Goal: Task Accomplishment & Management: Manage account settings

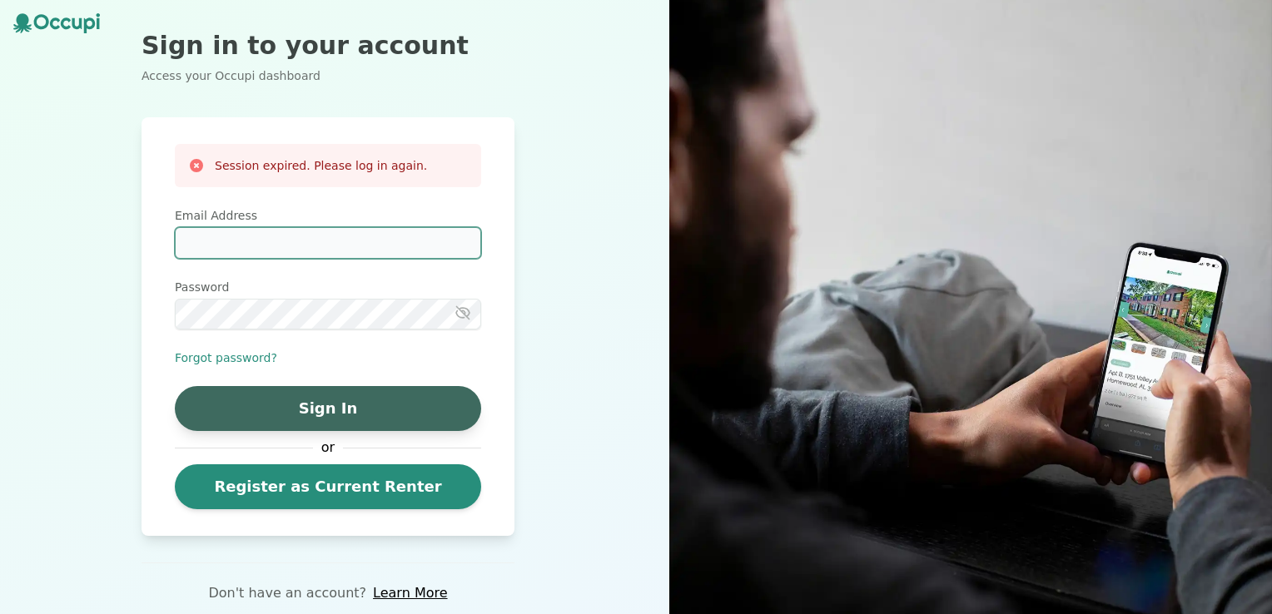
type input "**********"
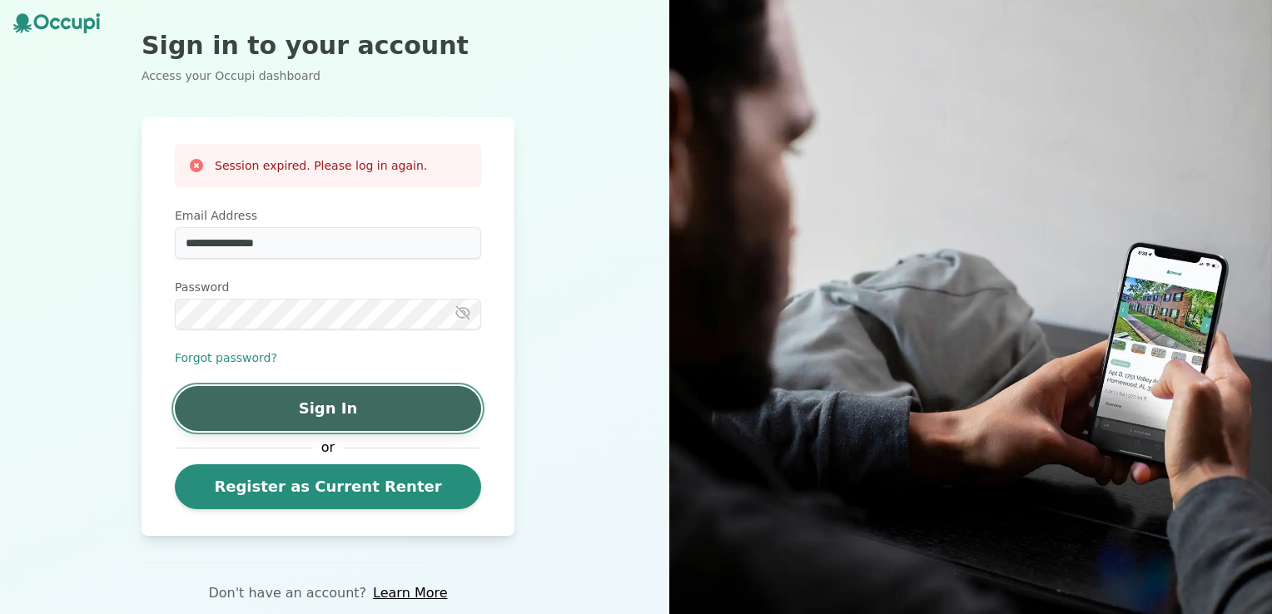
click at [342, 413] on button "Sign In" at bounding box center [328, 408] width 306 height 45
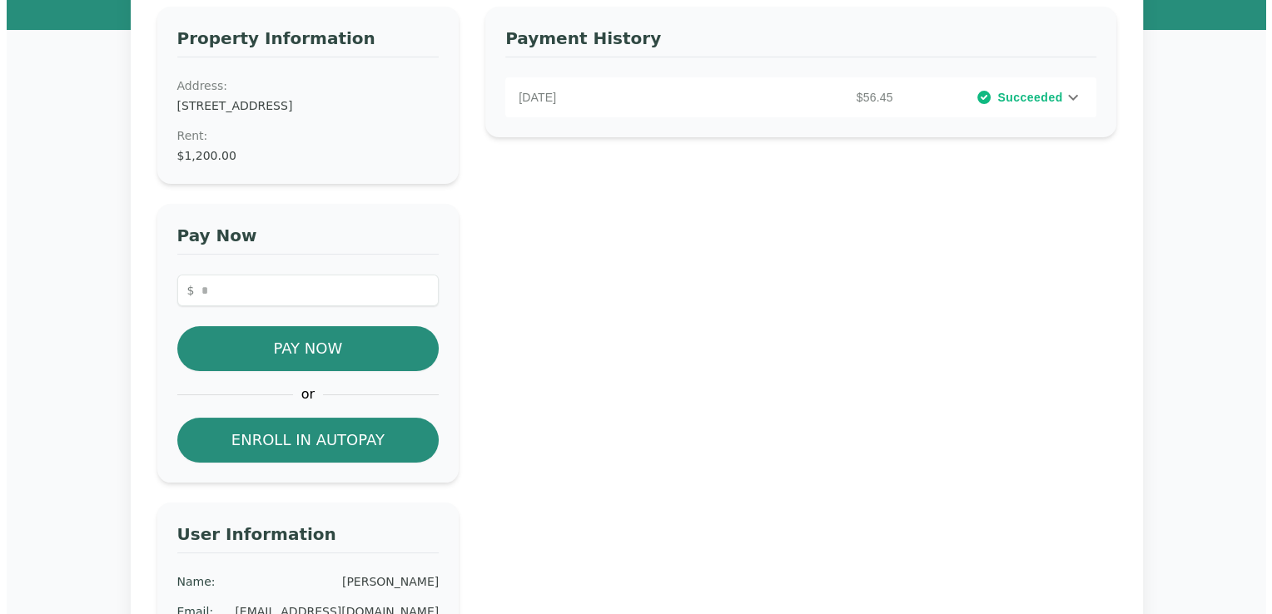
scroll to position [163, 0]
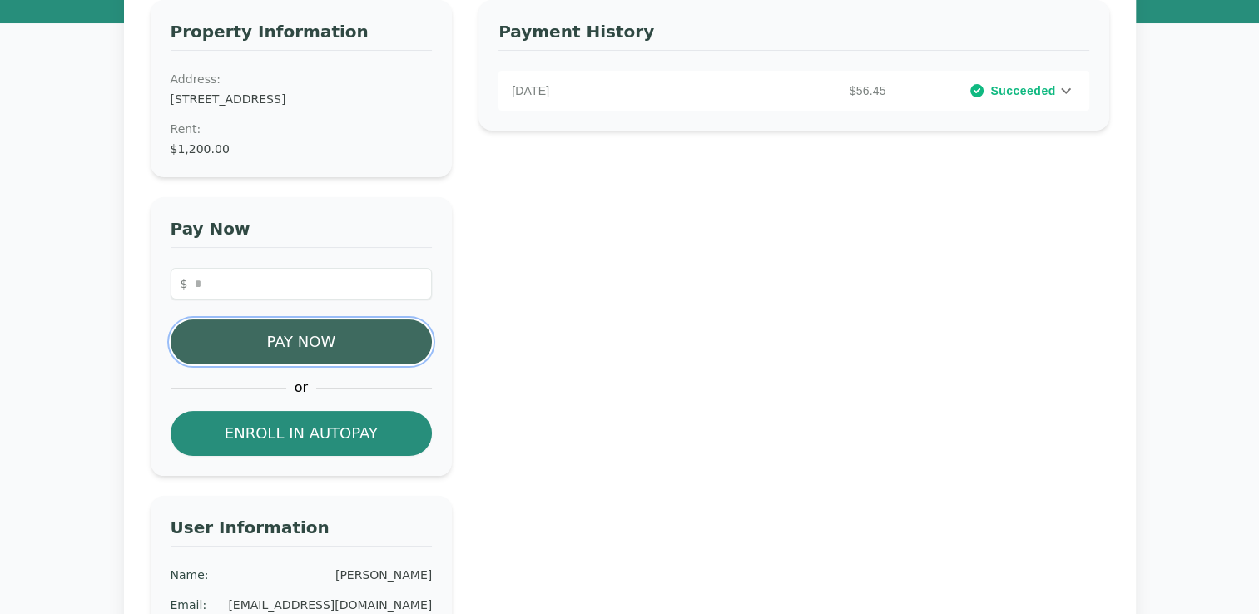
click at [322, 338] on button "Pay Now" at bounding box center [302, 342] width 262 height 45
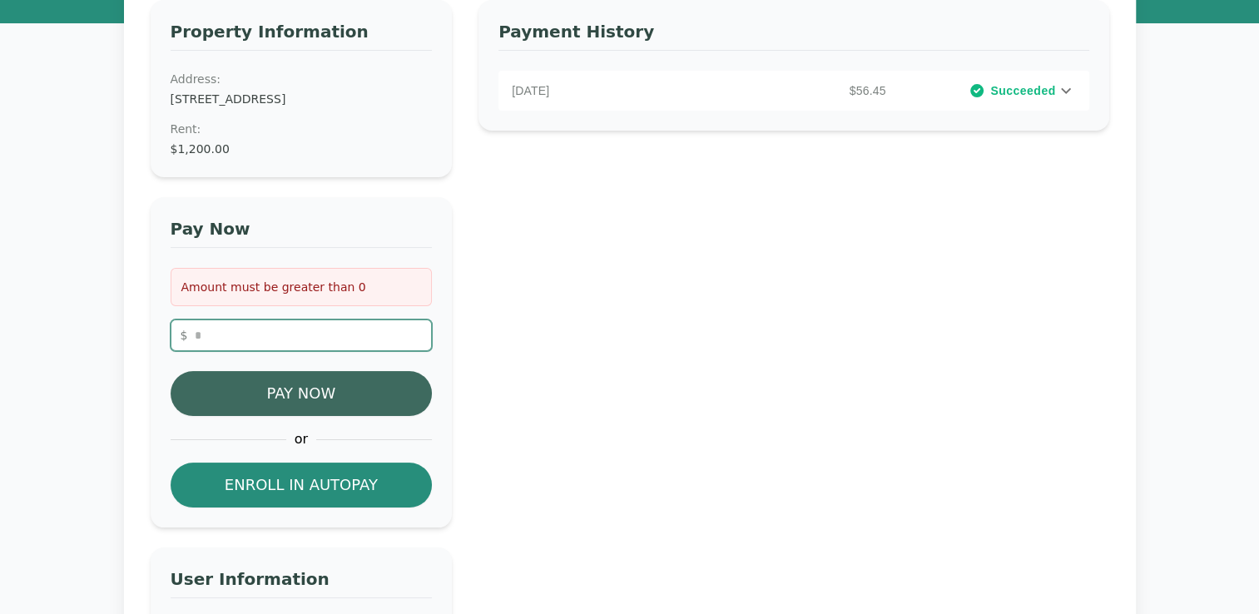
click at [322, 338] on input "number" at bounding box center [302, 336] width 262 height 32
type input "*"
type input "**"
click at [323, 388] on button "Pay Now" at bounding box center [302, 393] width 262 height 45
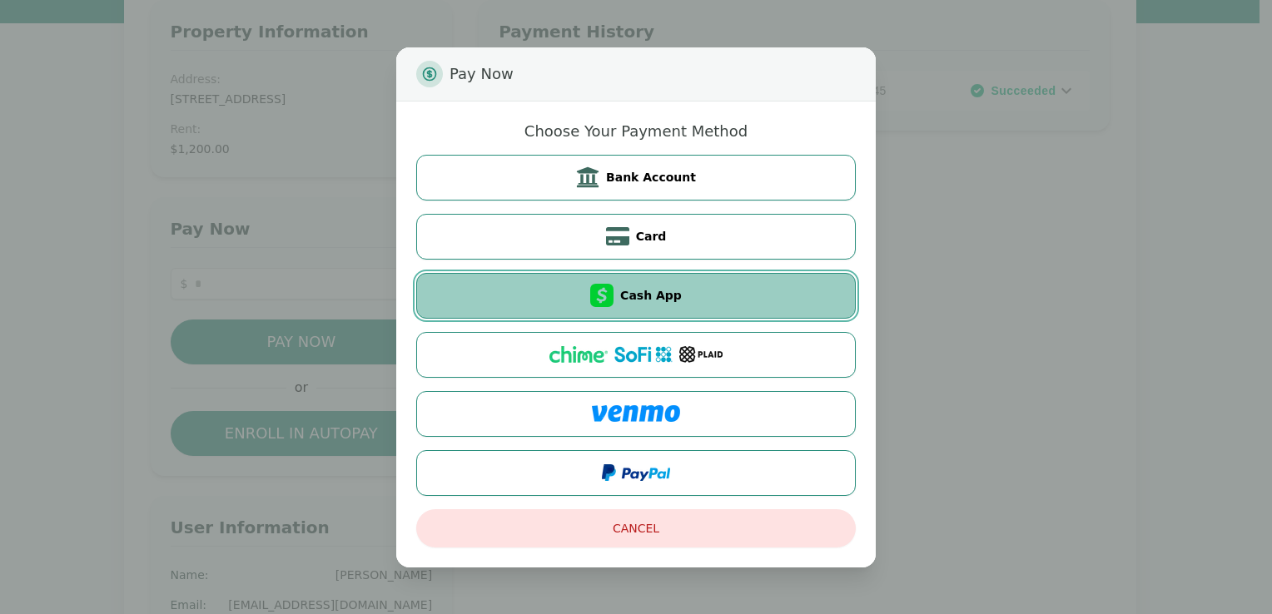
click at [734, 298] on button "Cash App" at bounding box center [635, 296] width 439 height 46
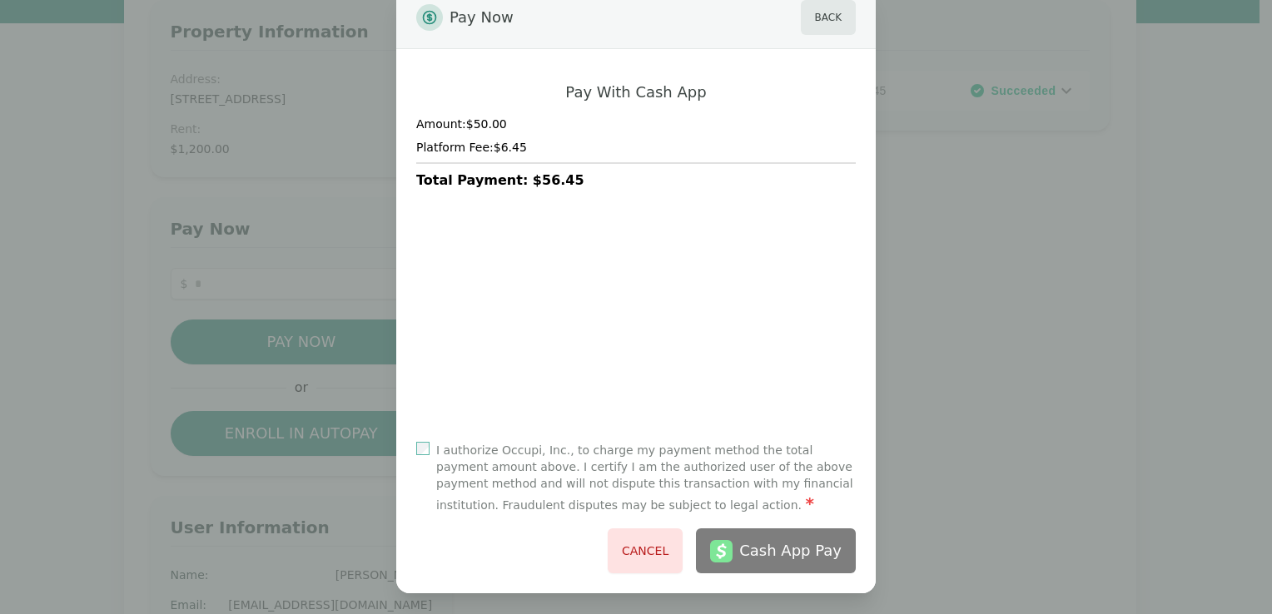
scroll to position [42, 0]
click at [817, 26] on button "Back" at bounding box center [828, 15] width 55 height 35
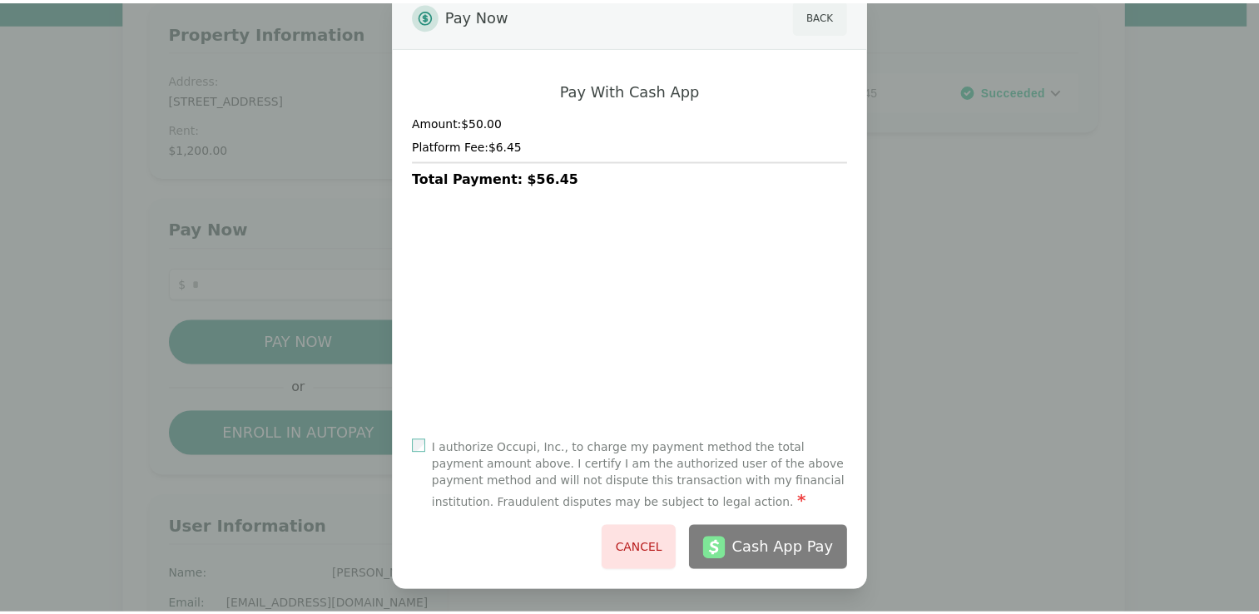
scroll to position [0, 0]
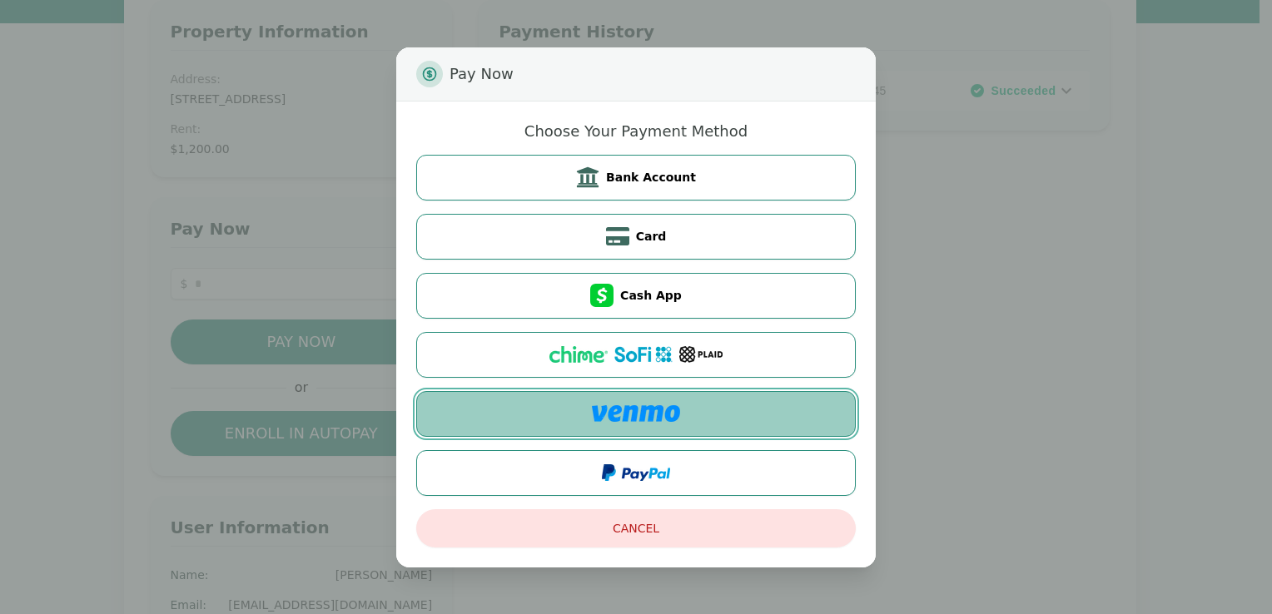
click at [723, 409] on button at bounding box center [635, 414] width 439 height 46
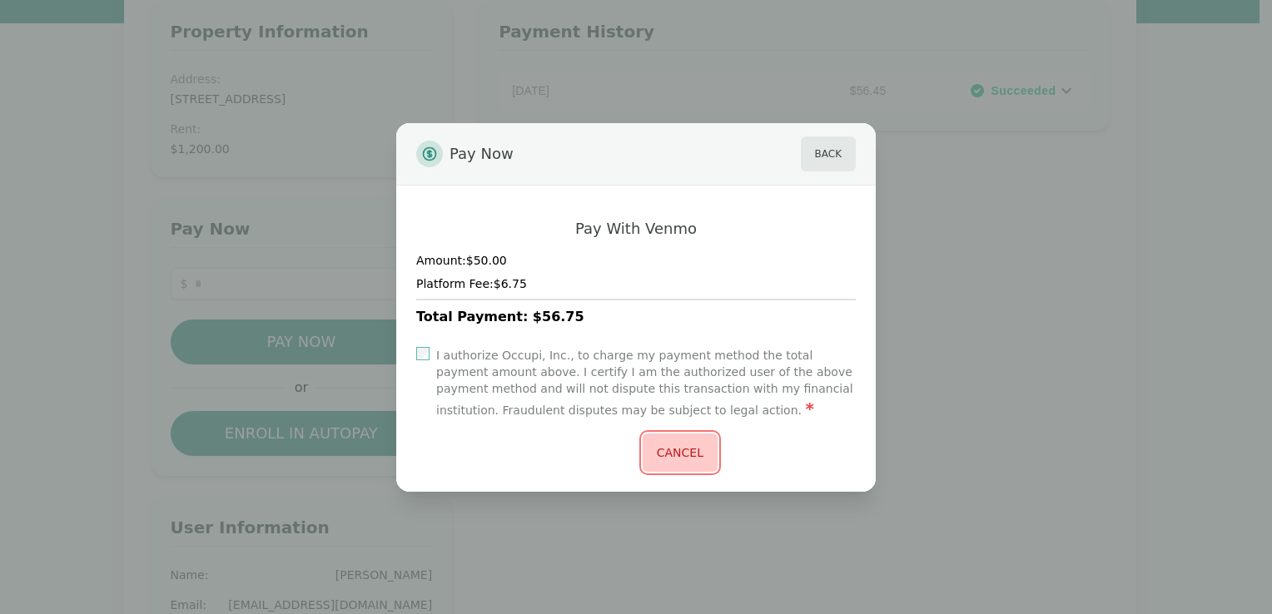
click at [676, 454] on button "Cancel" at bounding box center [679, 453] width 75 height 38
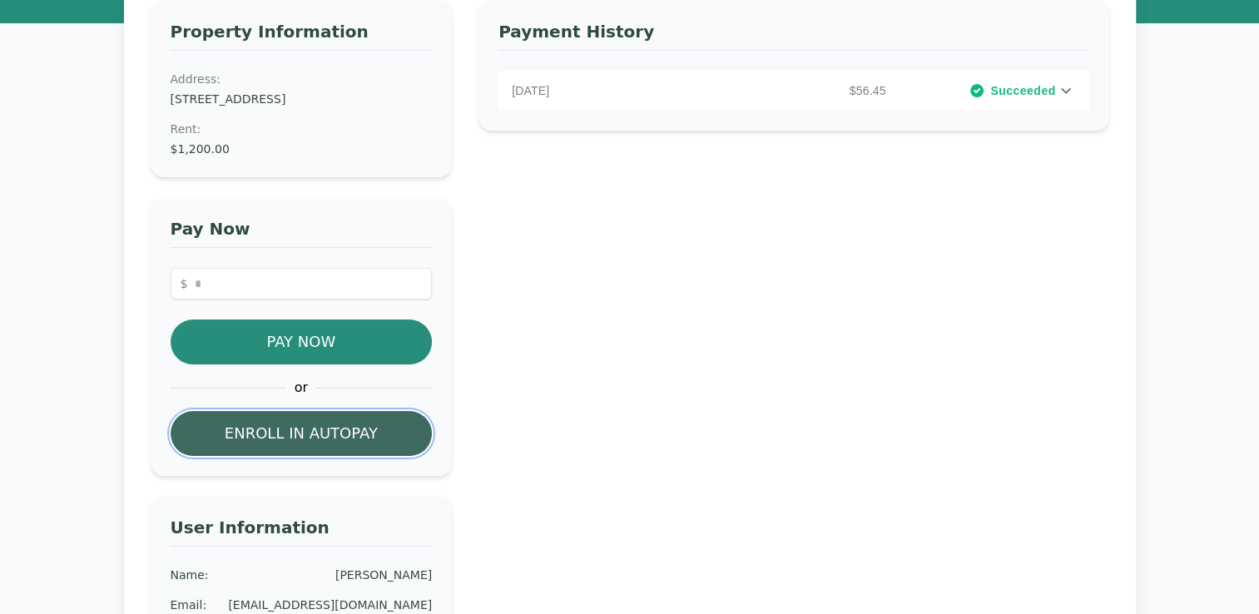
click at [344, 441] on button "Enroll in Autopay" at bounding box center [302, 433] width 262 height 45
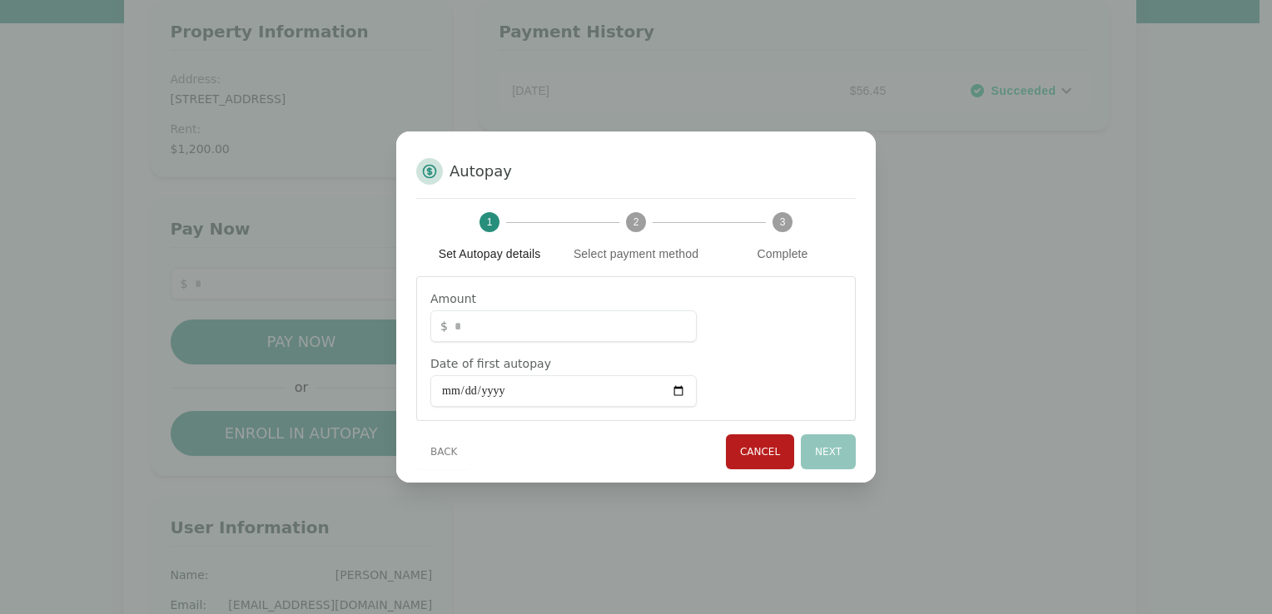
type input "**"
click at [512, 394] on input "Date of first autopay" at bounding box center [563, 391] width 266 height 32
type input "**********"
click at [822, 453] on button "Next" at bounding box center [828, 451] width 55 height 35
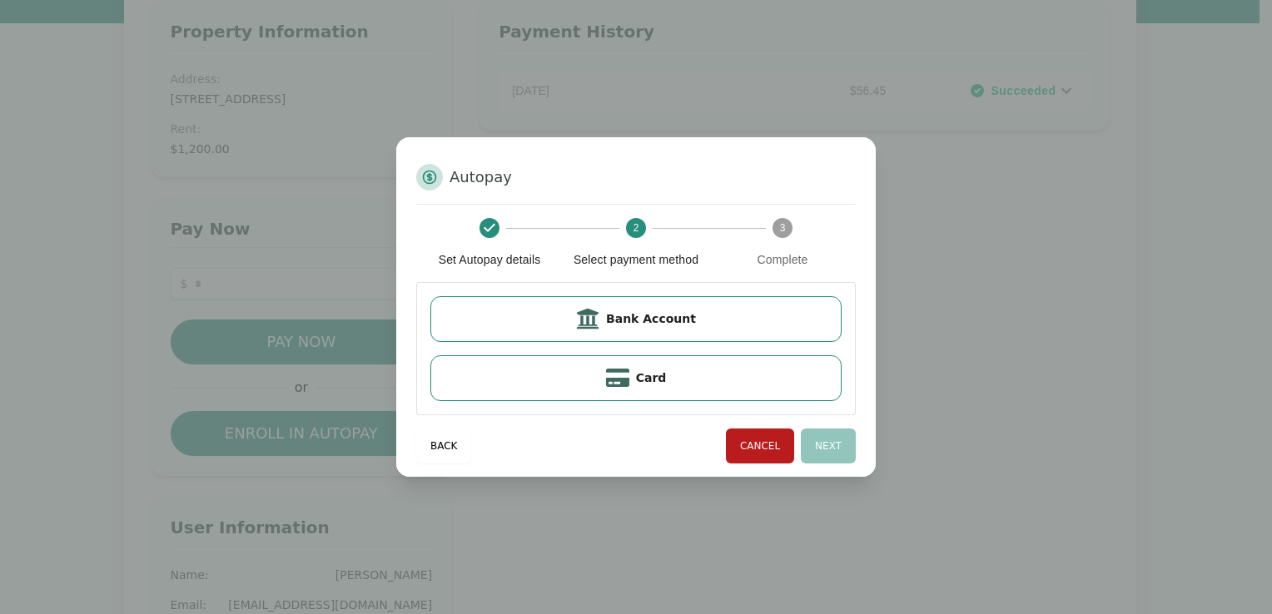
click at [972, 276] on div "Autopay Set Autopay details 2 Select payment method 3 Complete Bank Account Car…" at bounding box center [636, 307] width 1272 height 614
click at [760, 448] on button "Cancel" at bounding box center [760, 446] width 68 height 35
